Goal: Information Seeking & Learning: Learn about a topic

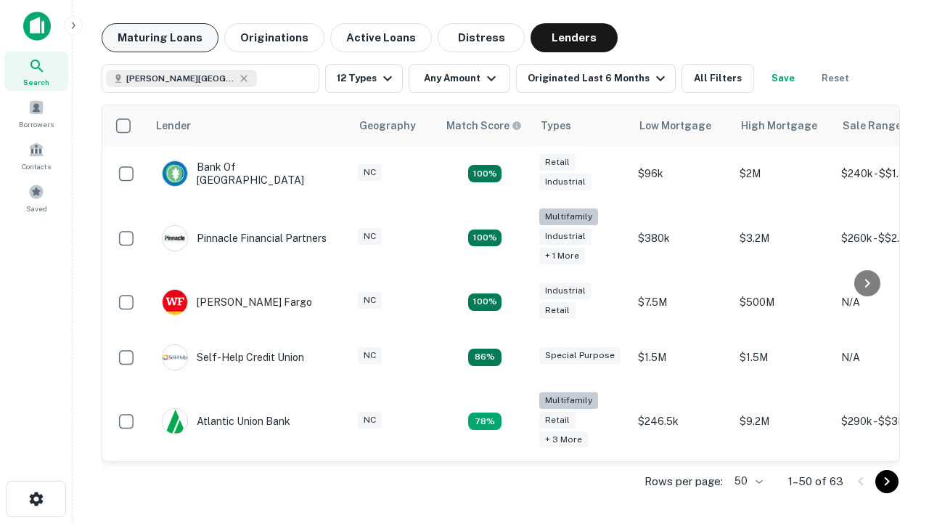
click at [160, 38] on button "Maturing Loans" at bounding box center [160, 37] width 117 height 29
